Goal: Task Accomplishment & Management: Manage account settings

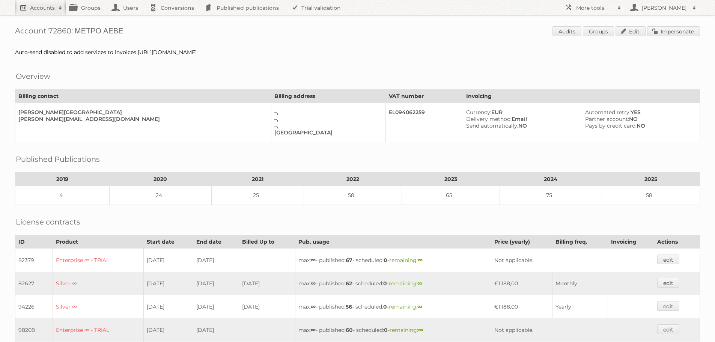
click at [38, 5] on h2 "Accounts" at bounding box center [42, 8] width 25 height 8
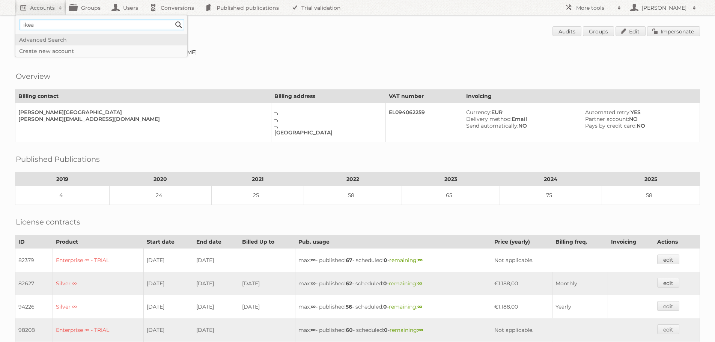
type input"] "ikea communications"
click at [173, 19] on input "Search" at bounding box center [178, 24] width 11 height 11
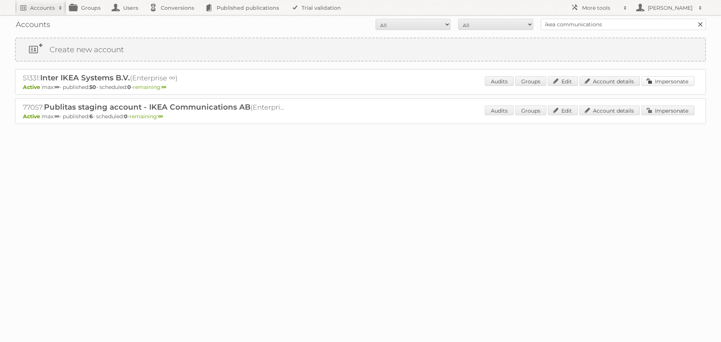
click at [659, 79] on link "Impersonate" at bounding box center [667, 81] width 53 height 10
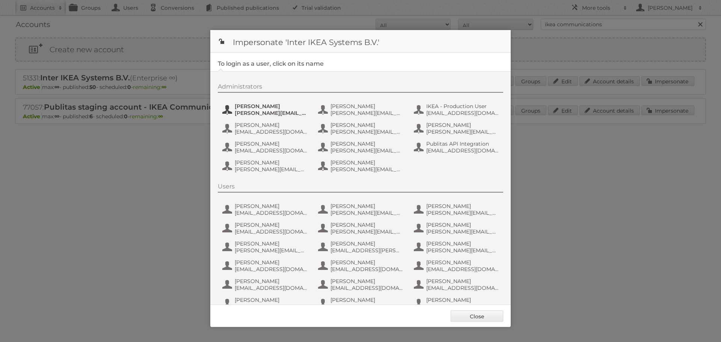
click at [247, 106] on span "Andreas Olofsson" at bounding box center [271, 106] width 73 height 7
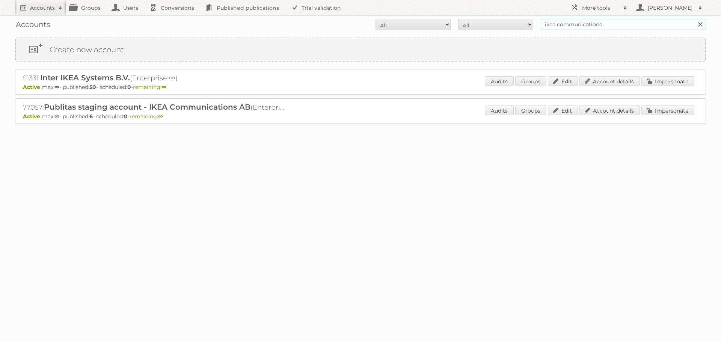
drag, startPoint x: 618, startPoint y: 24, endPoint x: 451, endPoint y: 15, distance: 167.0
click at [451, 15] on body "Accounts Search Advanced Search Create new account Groups Users Conversions Pub…" at bounding box center [360, 171] width 721 height 342
type input "h"
click at [548, 24] on input "text" at bounding box center [623, 24] width 165 height 11
type input "[PERSON_NAME]"
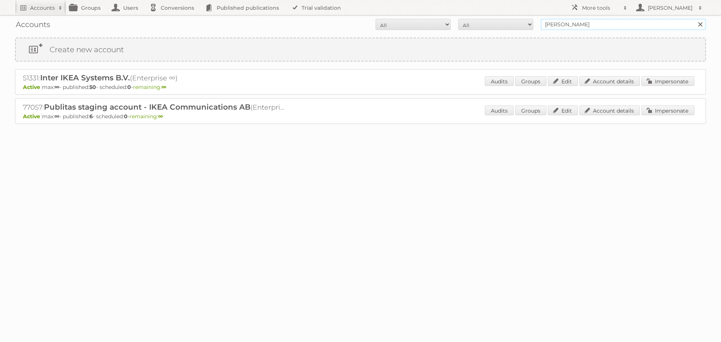
click at [694, 19] on input "Search" at bounding box center [699, 24] width 11 height 11
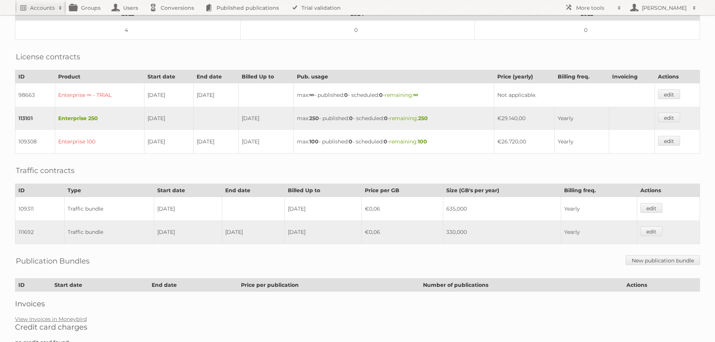
scroll to position [205, 0]
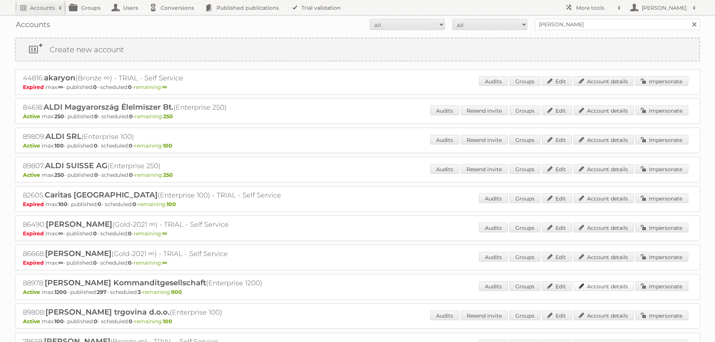
click at [613, 286] on link "Account details" at bounding box center [604, 286] width 60 height 10
click at [600, 26] on input "[PERSON_NAME]" at bounding box center [617, 24] width 165 height 11
click at [596, 285] on link "Account details" at bounding box center [604, 286] width 60 height 10
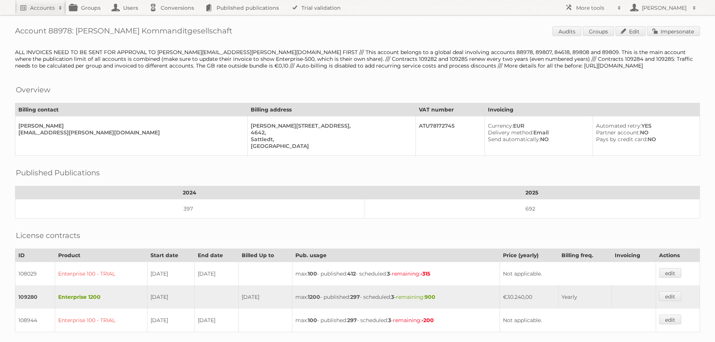
scroll to position [75, 0]
